Goal: Task Accomplishment & Management: Manage account settings

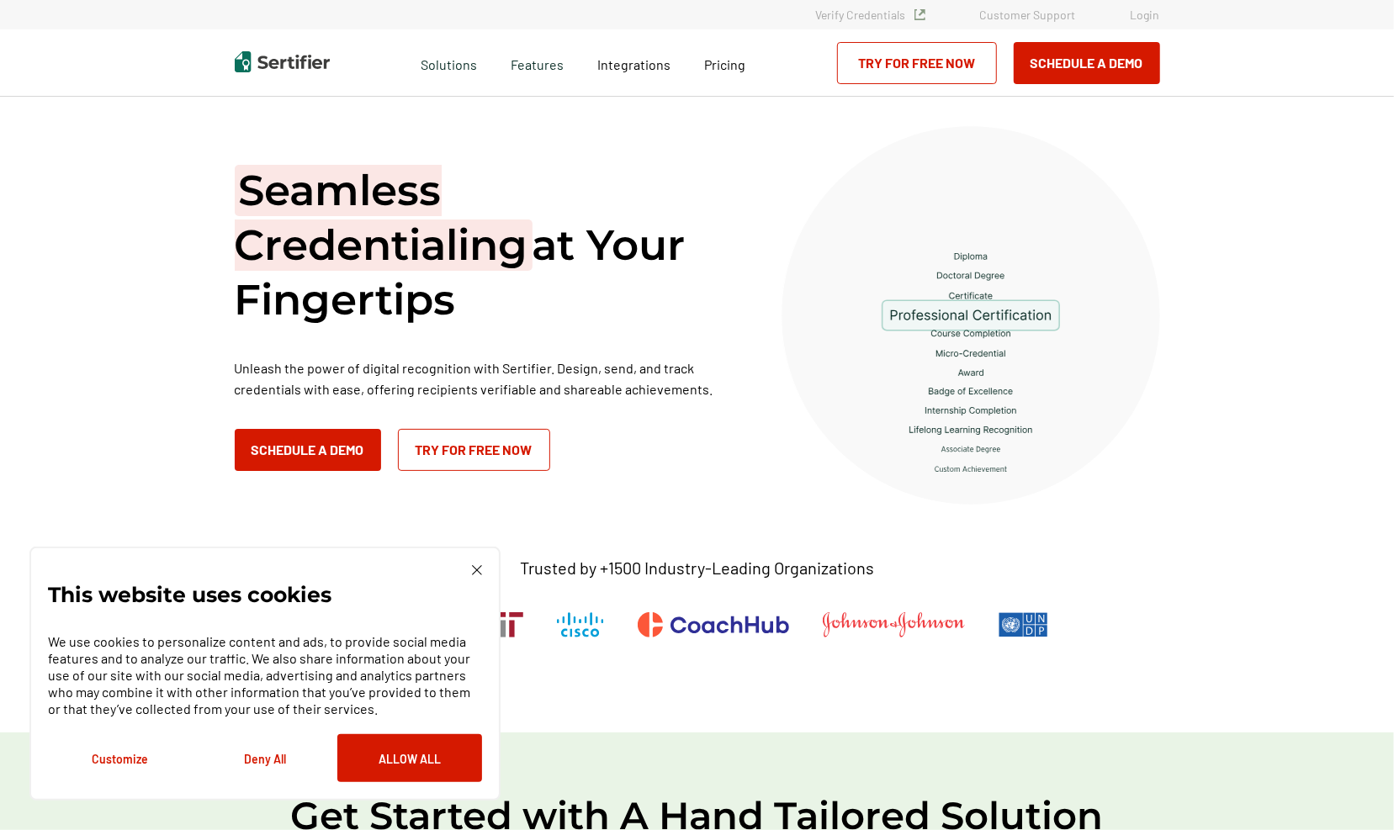
click at [1150, 16] on link "Login" at bounding box center [1145, 15] width 29 height 14
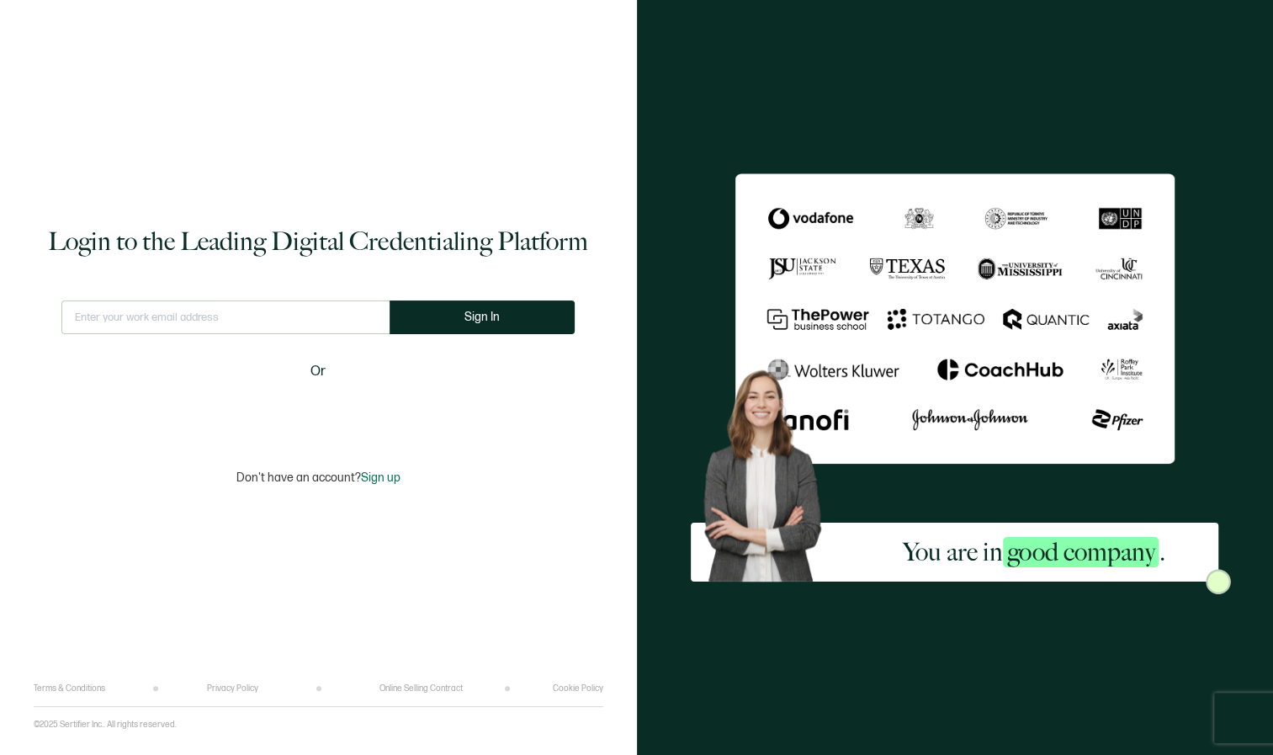
click at [326, 304] on input "text" at bounding box center [225, 317] width 328 height 34
type input "[EMAIL_ADDRESS][DOMAIN_NAME]"
click at [494, 316] on span "Sign In" at bounding box center [481, 316] width 35 height 13
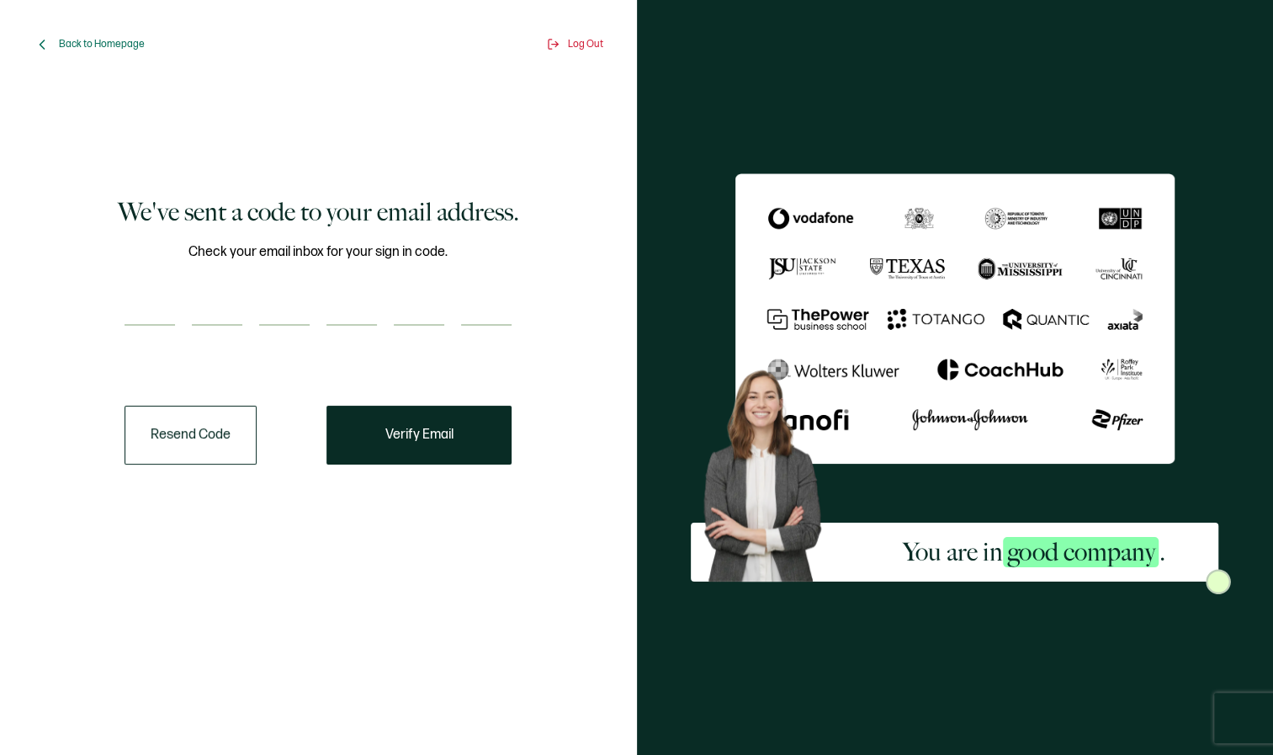
click at [152, 304] on input "number" at bounding box center [150, 309] width 50 height 34
paste input "6"
type input "6"
type input "8"
type input "5"
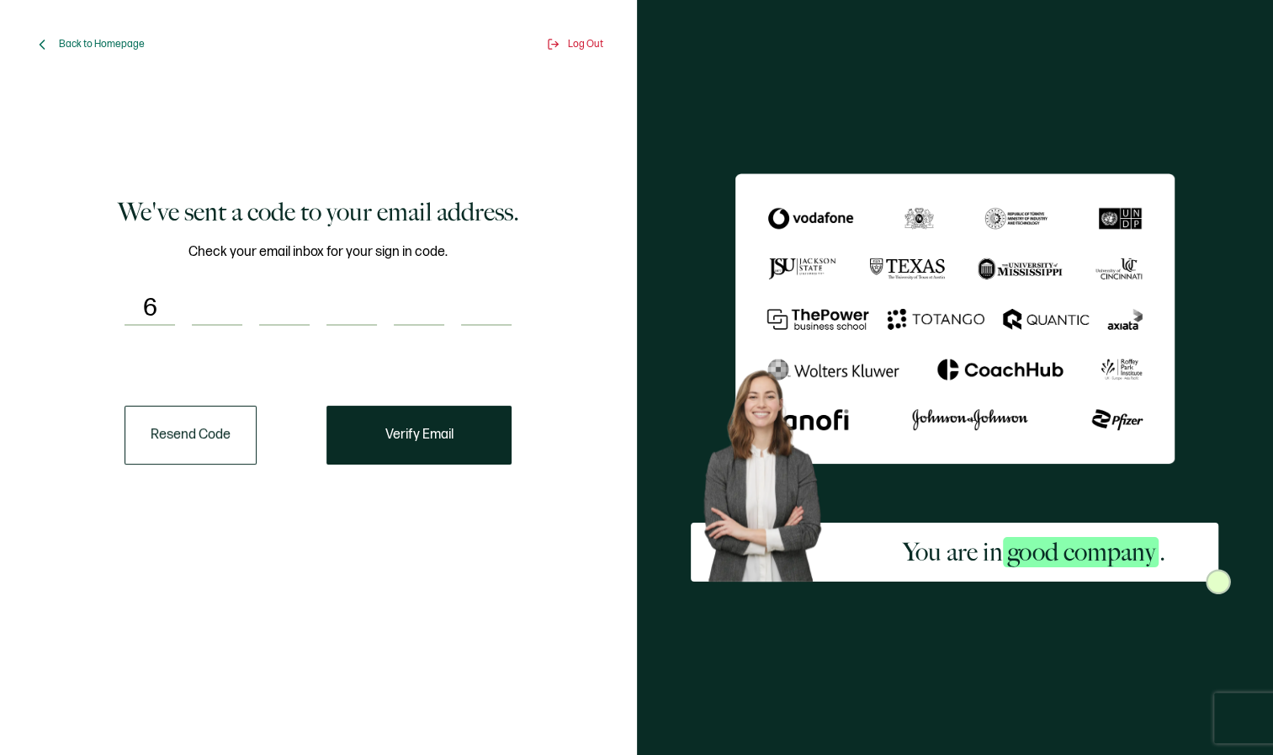
type input "4"
type input "8"
type input "3"
